Goal: Information Seeking & Learning: Learn about a topic

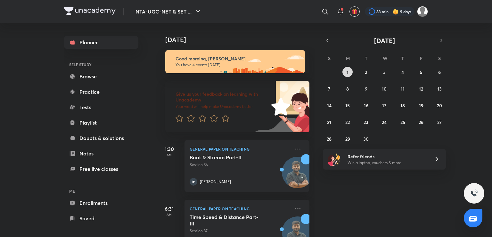
click at [350, 72] on button "1" at bounding box center [348, 72] width 10 height 10
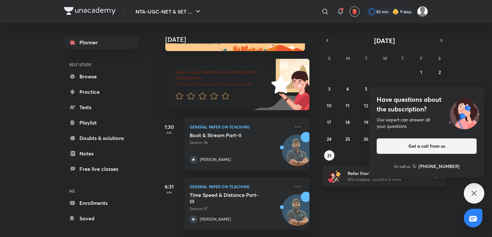
scroll to position [21, 0]
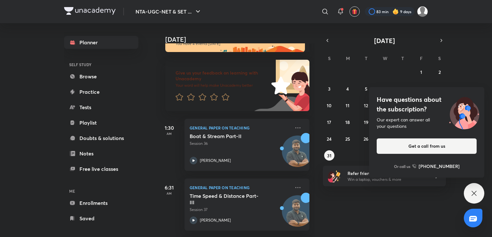
click at [476, 191] on icon at bounding box center [475, 193] width 8 height 8
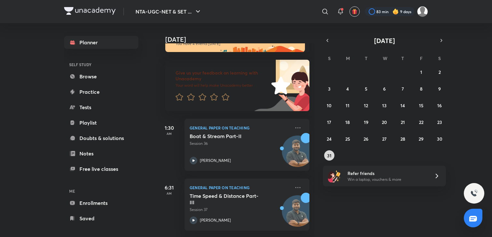
click at [331, 154] on abbr "31" at bounding box center [329, 155] width 4 height 6
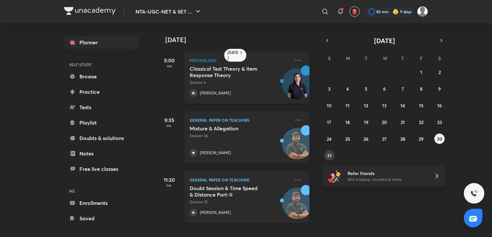
click at [327, 154] on abbr "31" at bounding box center [329, 155] width 4 height 6
click at [442, 39] on icon "button" at bounding box center [441, 41] width 5 height 6
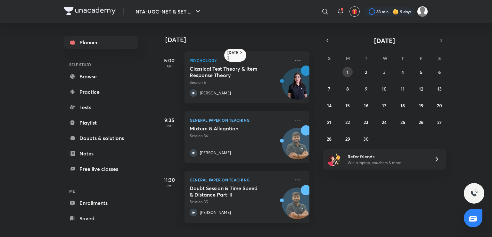
click at [349, 71] on abbr "1" at bounding box center [348, 72] width 2 height 6
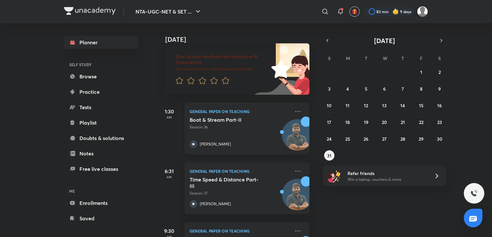
scroll to position [38, 0]
click at [245, 134] on div "Boat & Stream Part-II Session 36 Rajat Kumar" at bounding box center [240, 131] width 101 height 31
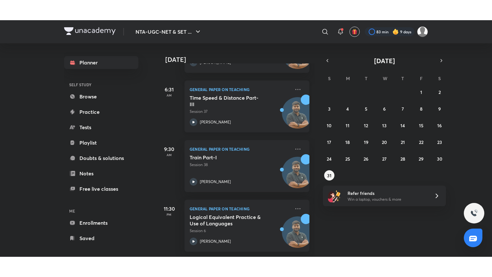
scroll to position [143, 0]
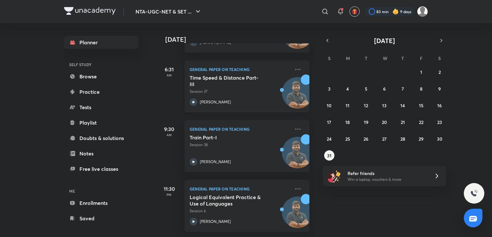
click at [261, 91] on div "Time Speed & Distance Part-III Session 37 Rajat Kumar" at bounding box center [240, 89] width 101 height 31
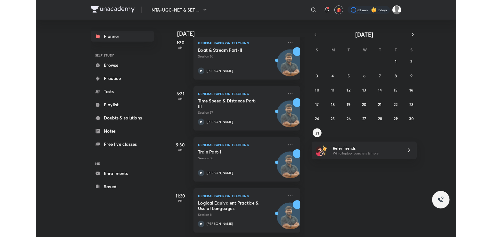
scroll to position [104, 0]
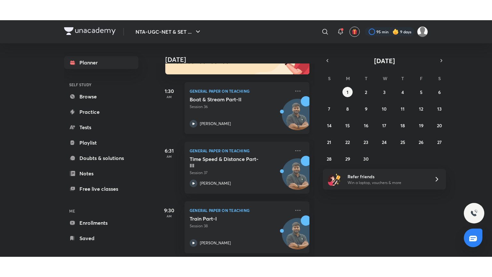
scroll to position [144, 0]
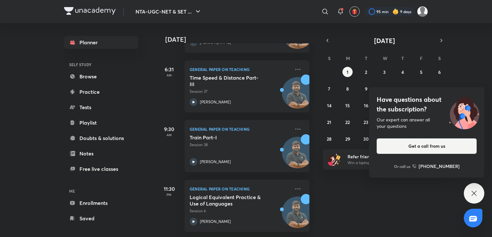
click at [471, 192] on icon at bounding box center [475, 193] width 8 height 8
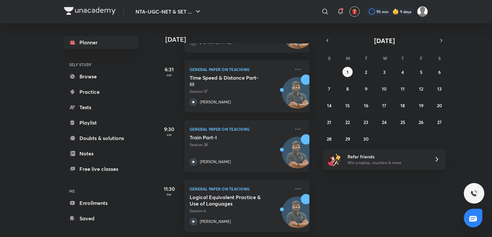
click at [255, 142] on p "Session 38" at bounding box center [240, 145] width 101 height 6
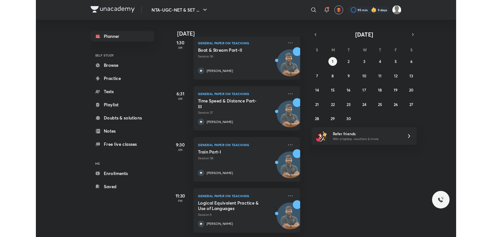
scroll to position [104, 0]
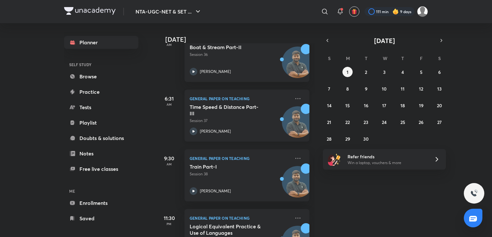
scroll to position [144, 0]
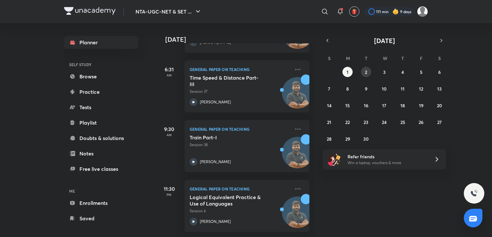
click at [366, 71] on abbr "2" at bounding box center [366, 72] width 2 height 6
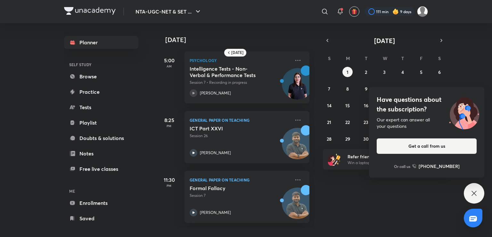
click at [477, 195] on icon at bounding box center [475, 193] width 8 height 8
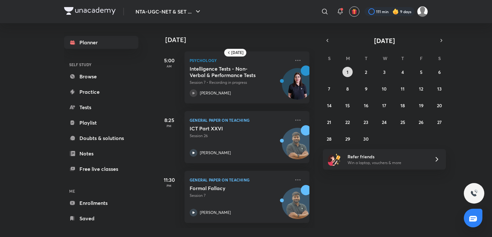
click at [349, 71] on button "1" at bounding box center [348, 72] width 10 height 10
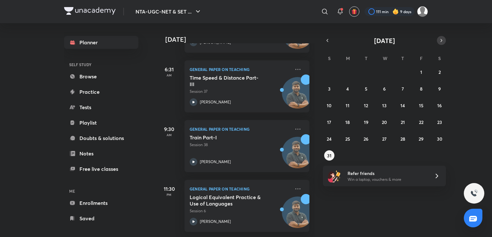
click at [441, 39] on icon "button" at bounding box center [441, 41] width 5 height 6
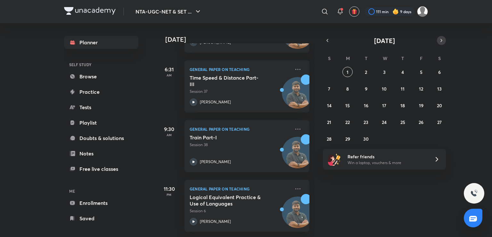
click at [441, 39] on icon "button" at bounding box center [441, 41] width 5 height 6
click at [330, 43] on button "button" at bounding box center [327, 40] width 9 height 9
click at [367, 71] on abbr "2" at bounding box center [366, 72] width 2 height 6
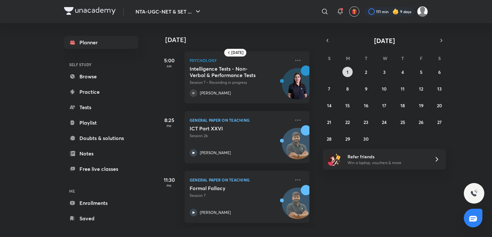
click at [351, 72] on button "1" at bounding box center [348, 72] width 10 height 10
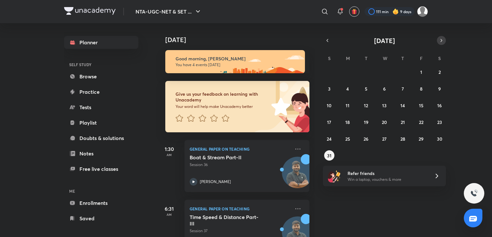
click at [443, 41] on icon "button" at bounding box center [441, 41] width 5 height 6
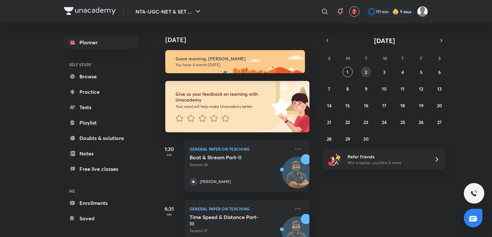
click at [365, 71] on abbr "2" at bounding box center [366, 72] width 2 height 6
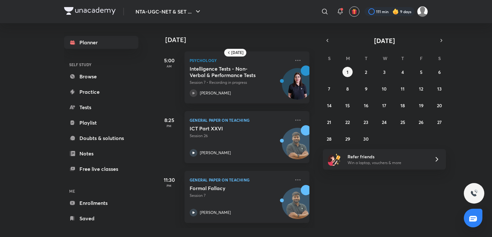
click at [266, 134] on p "Session 26" at bounding box center [240, 136] width 101 height 6
click at [371, 72] on button "2" at bounding box center [366, 72] width 10 height 10
click at [364, 72] on button "2" at bounding box center [366, 72] width 10 height 10
click at [257, 143] on div "ICT Part XXVI Session 26 [PERSON_NAME]" at bounding box center [240, 140] width 101 height 31
click at [265, 187] on h5 "Formal Fallacy" at bounding box center [230, 188] width 80 height 6
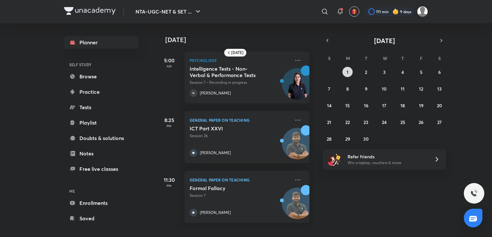
click at [349, 68] on button "1" at bounding box center [348, 72] width 10 height 10
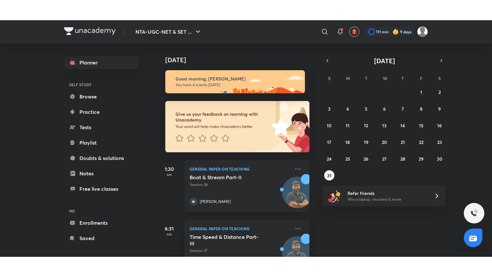
scroll to position [144, 0]
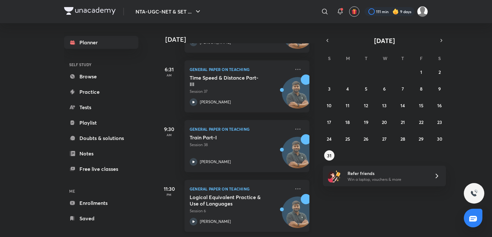
click at [257, 197] on h5 "Logical Equivalent Practice & Use of Languages" at bounding box center [230, 200] width 80 height 13
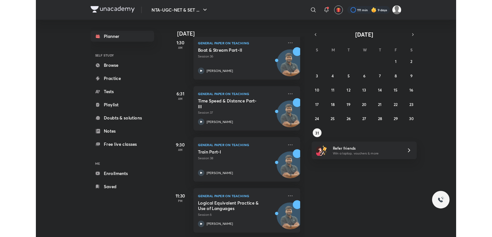
scroll to position [104, 0]
